Goal: Navigation & Orientation: Go to known website

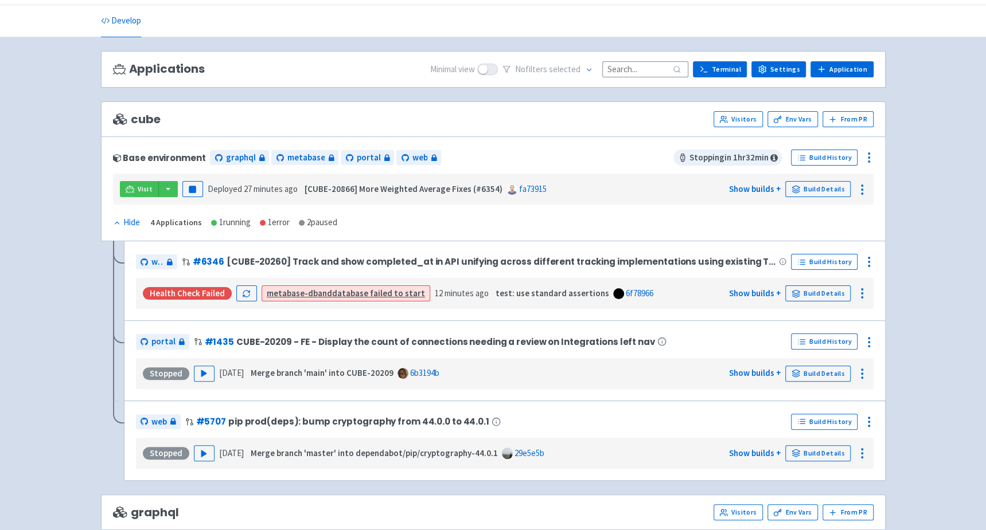
scroll to position [33, 0]
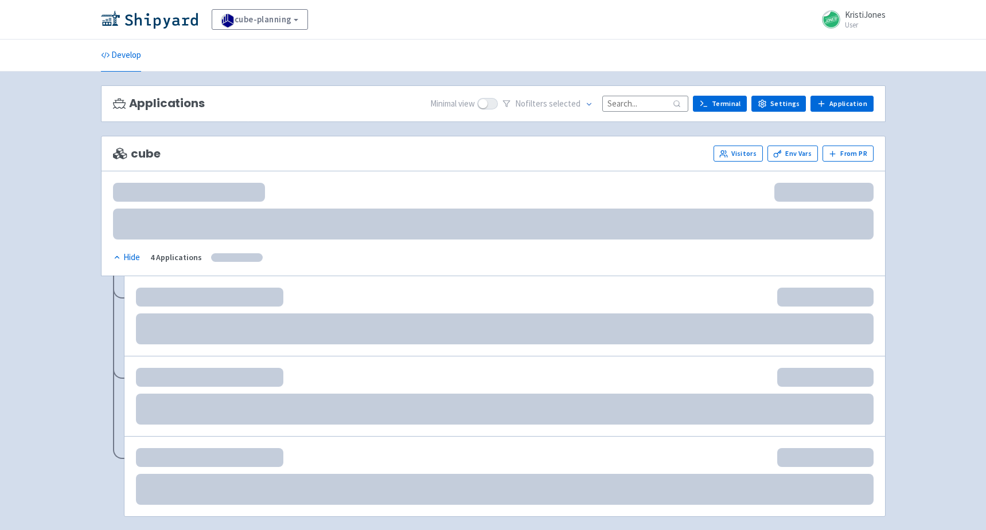
scroll to position [33, 0]
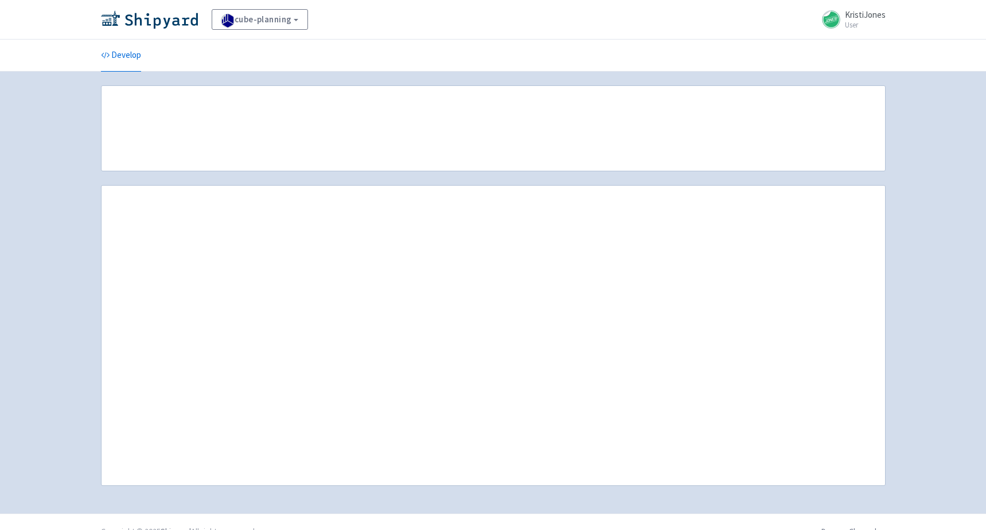
scroll to position [33, 0]
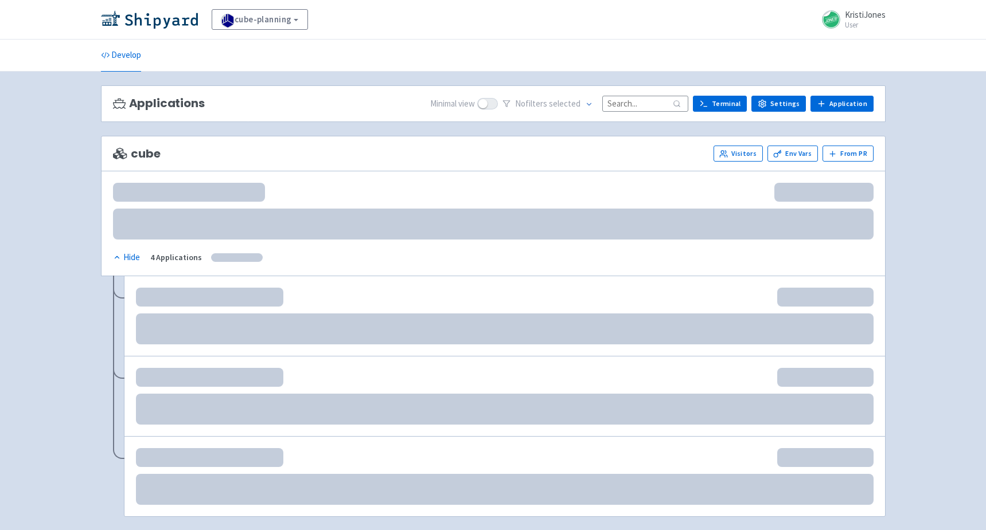
scroll to position [33, 0]
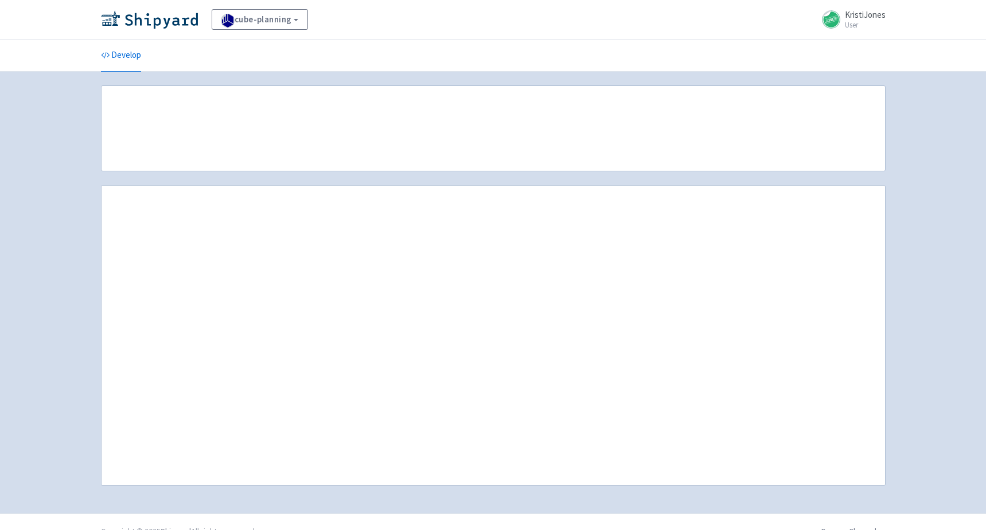
scroll to position [33, 0]
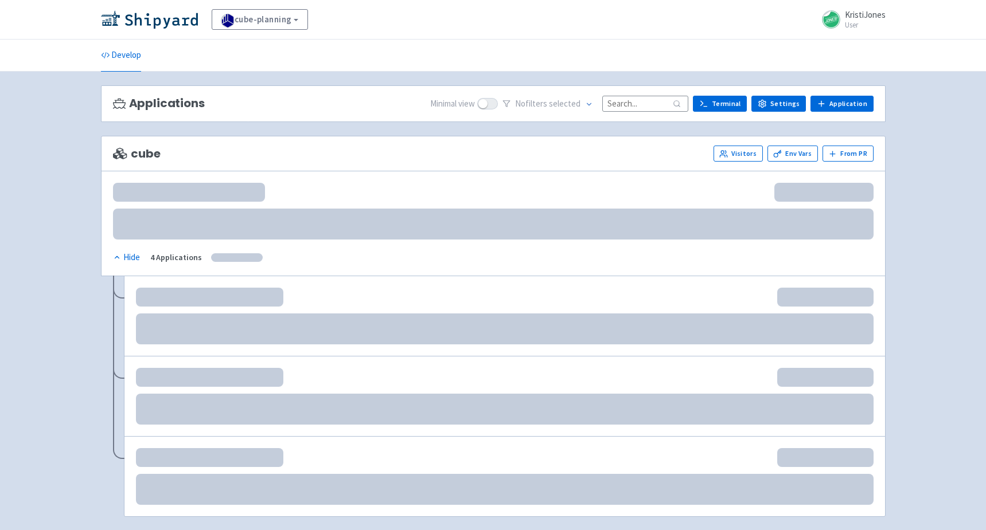
scroll to position [33, 0]
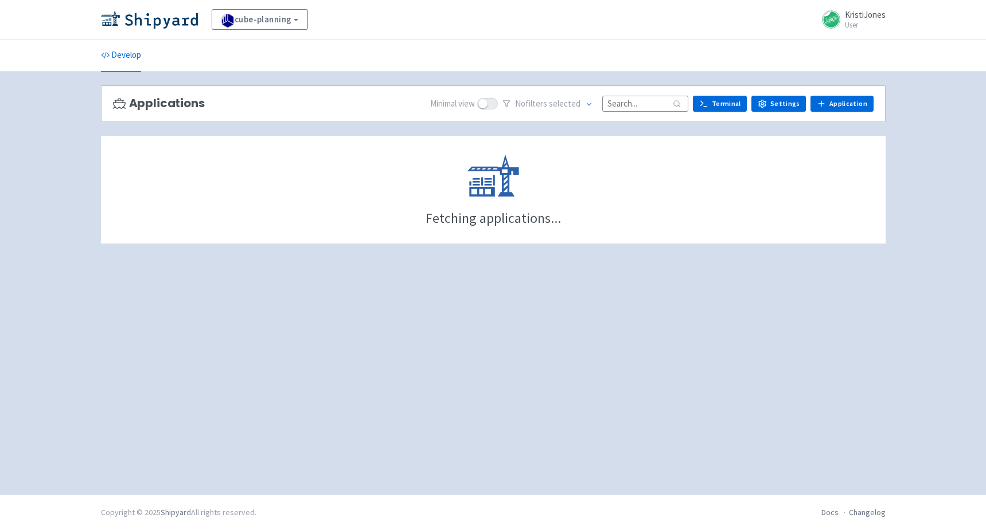
scroll to position [33, 0]
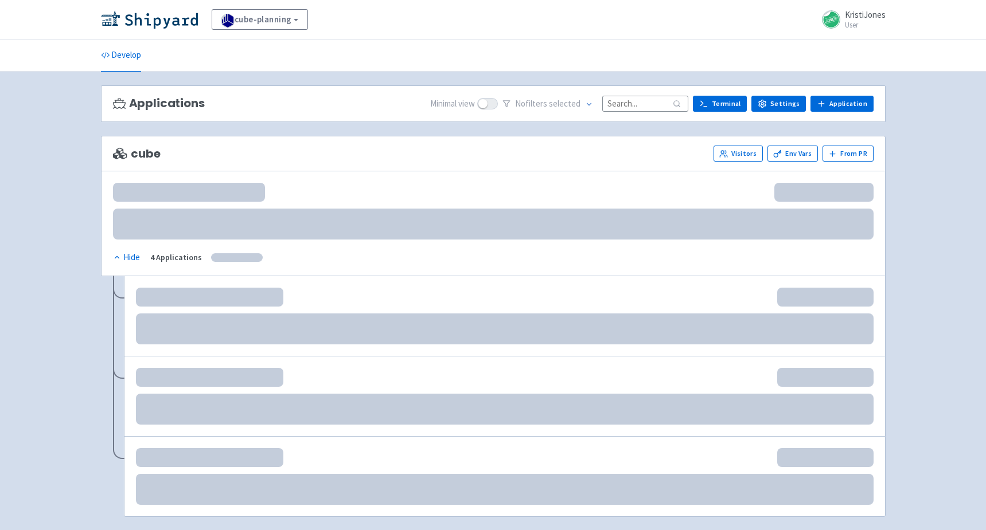
scroll to position [33, 0]
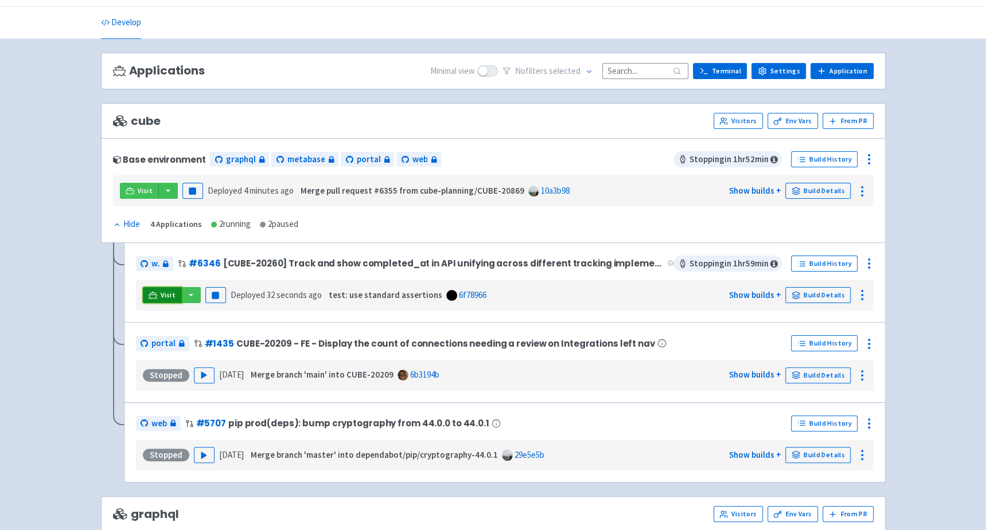
click at [162, 291] on span "Visit" at bounding box center [168, 295] width 15 height 9
